Goal: Find contact information: Find contact information

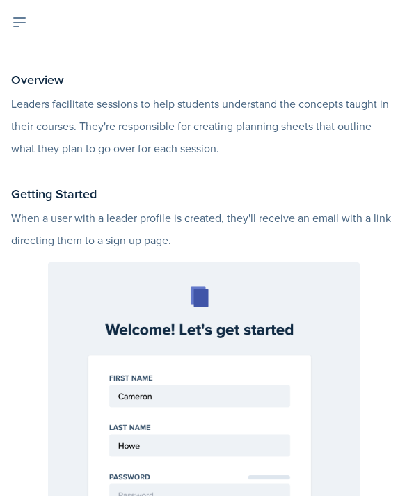
scroll to position [1, 0]
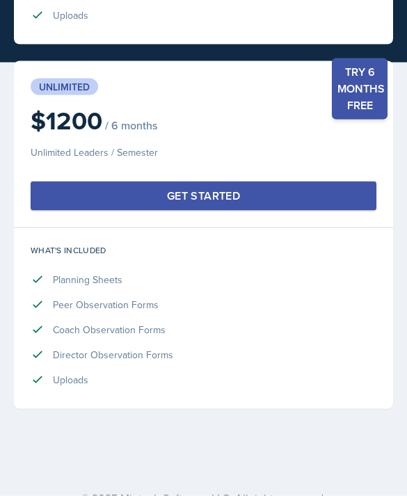
scroll to position [4747, 0]
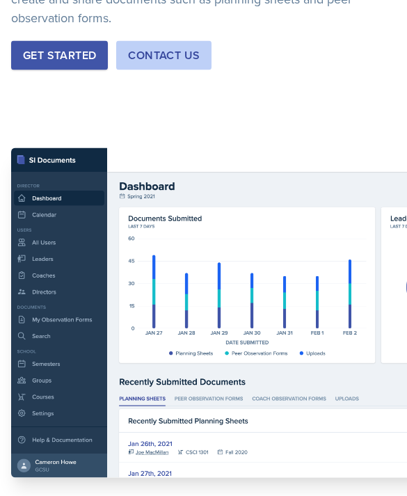
click at [200, 56] on button "Contact Us" at bounding box center [163, 55] width 95 height 29
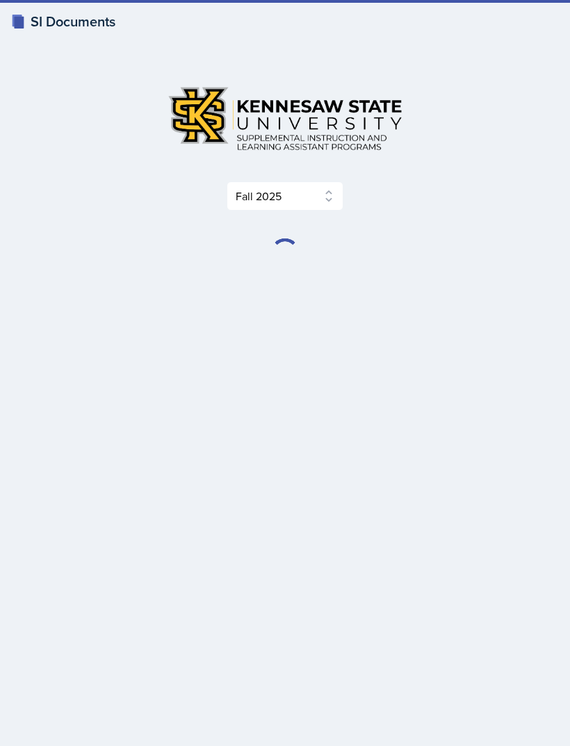
select select "2bed604d-1099-4043-b1bc-2365e8740244"
